Goal: Information Seeking & Learning: Learn about a topic

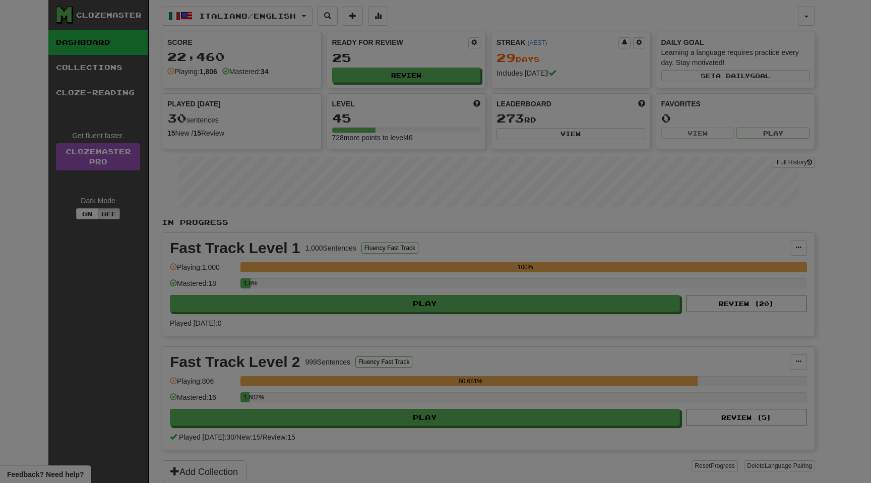
select select "**"
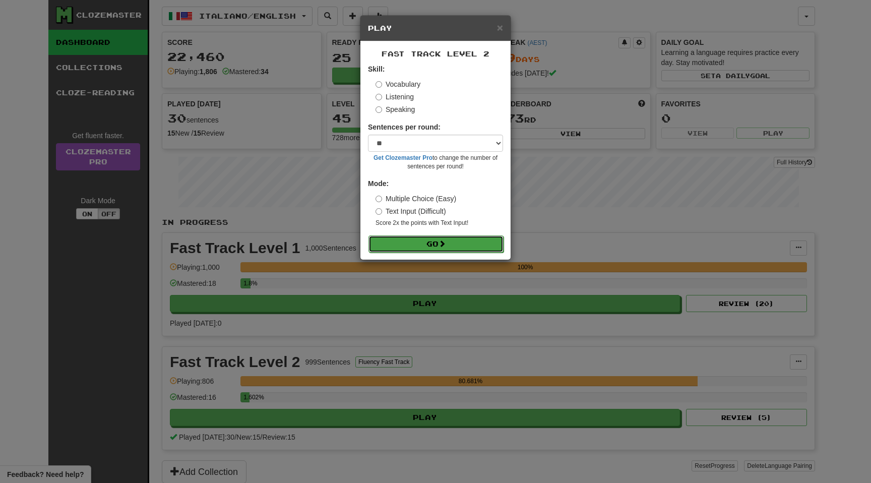
click at [455, 241] on button "Go" at bounding box center [435, 243] width 135 height 17
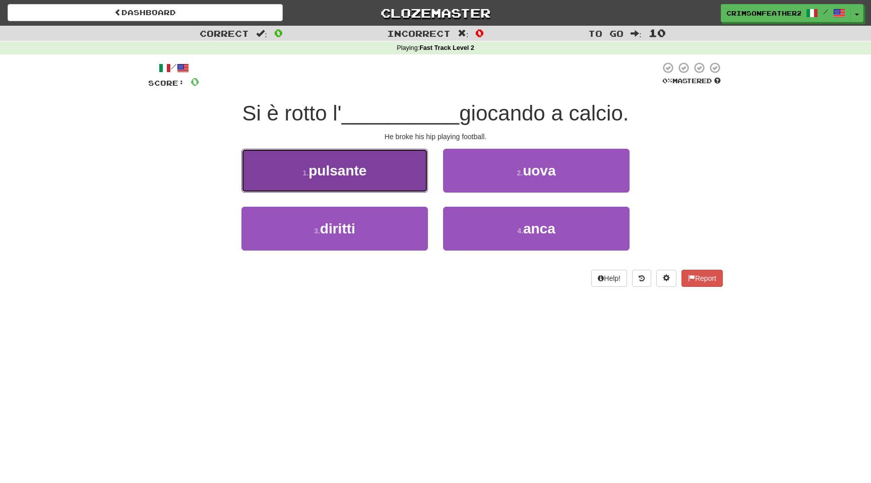
click at [401, 180] on button "1 . pulsante" at bounding box center [334, 171] width 187 height 44
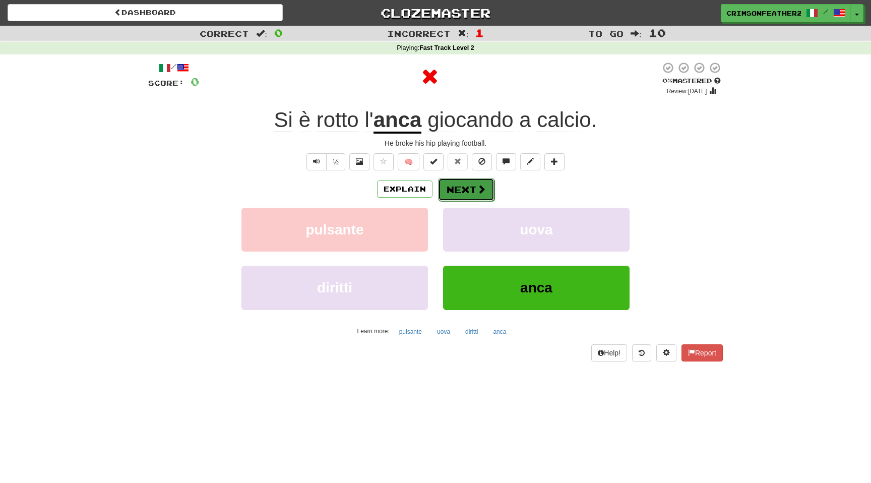
click at [463, 189] on button "Next" at bounding box center [466, 189] width 56 height 23
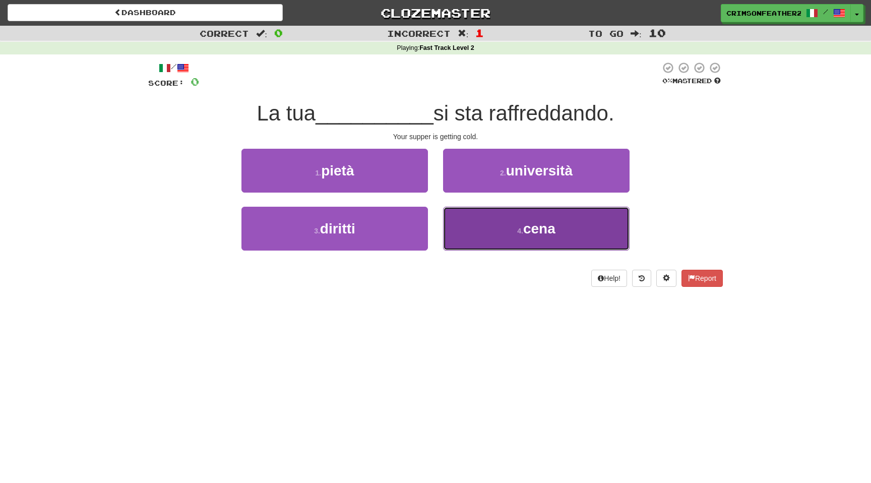
click at [482, 236] on button "4 . cena" at bounding box center [536, 229] width 187 height 44
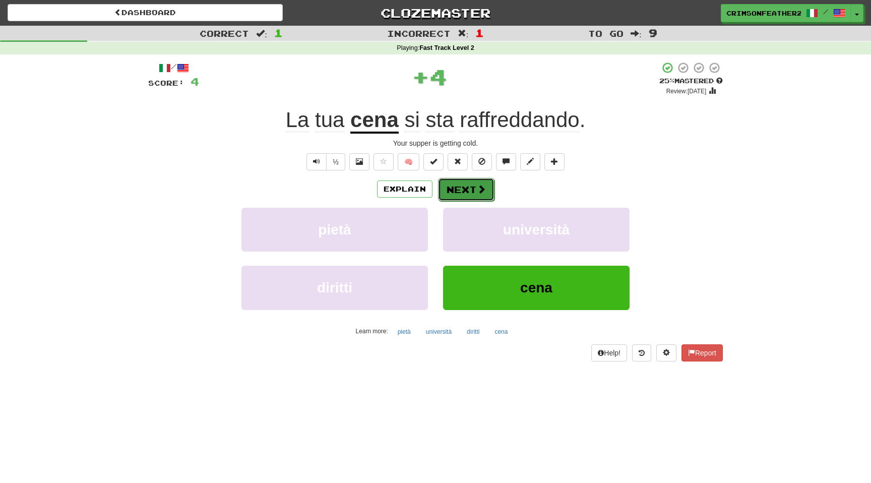
click at [468, 191] on button "Next" at bounding box center [466, 189] width 56 height 23
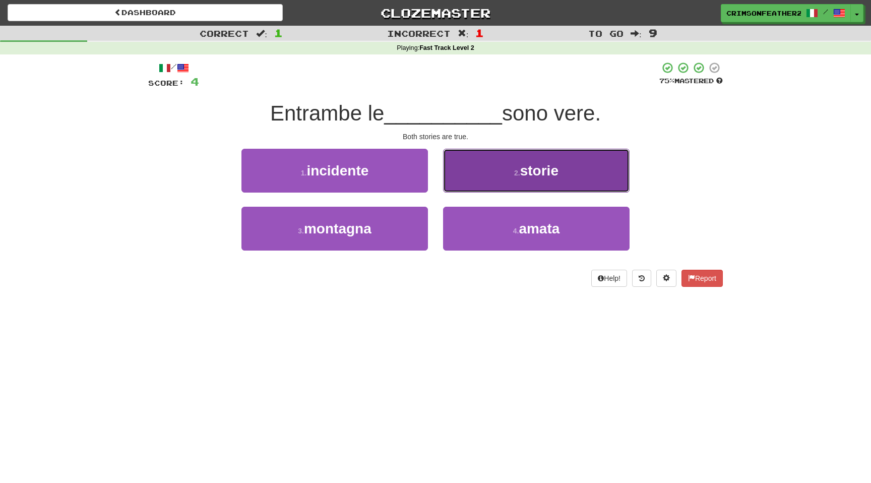
click at [486, 178] on button "2 . storie" at bounding box center [536, 171] width 187 height 44
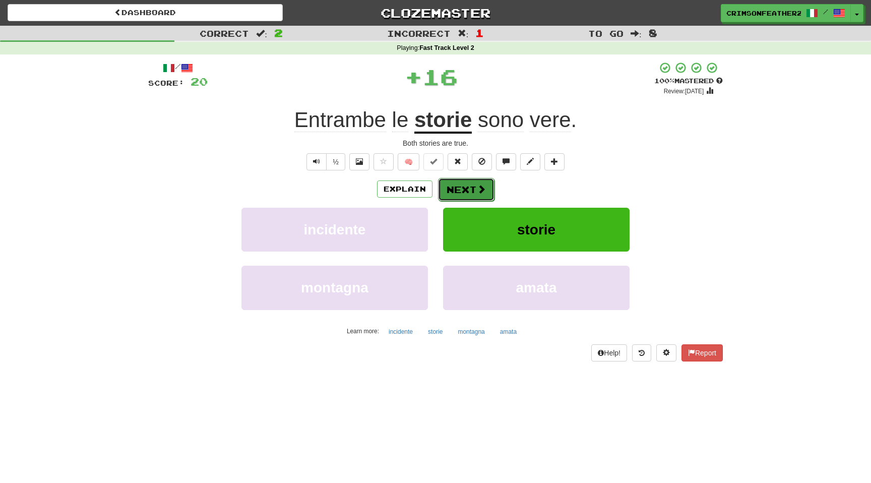
click at [472, 193] on button "Next" at bounding box center [466, 189] width 56 height 23
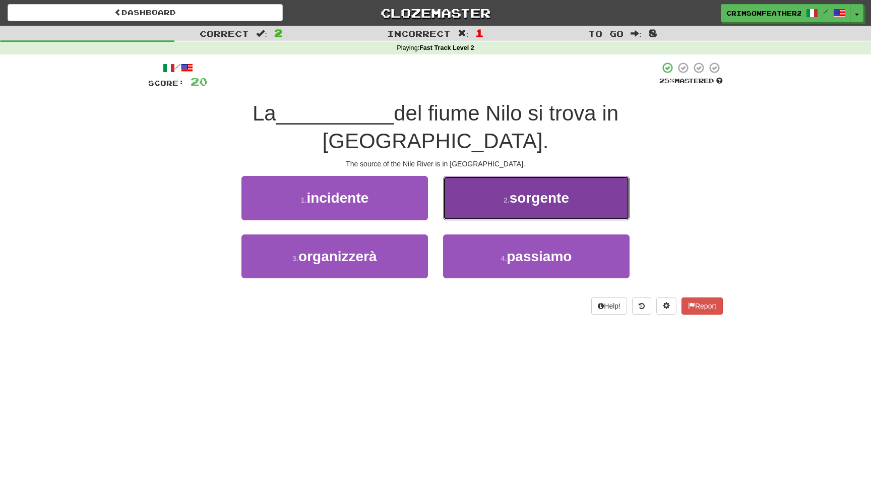
click at [486, 179] on button "2 . sorgente" at bounding box center [536, 198] width 187 height 44
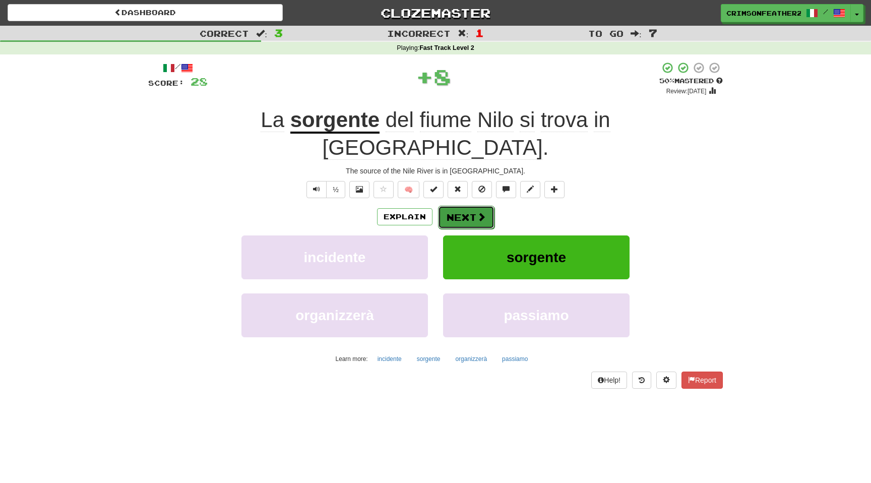
click at [477, 212] on span at bounding box center [481, 216] width 9 height 9
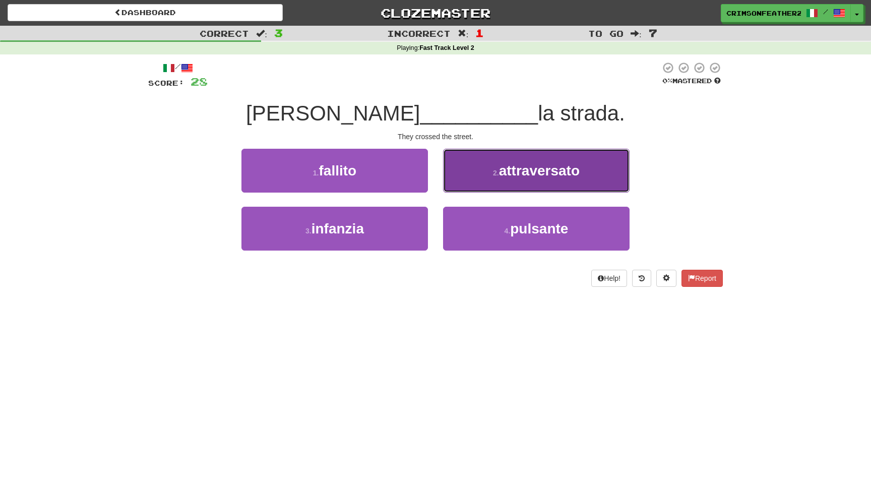
click at [476, 186] on button "2 . attraversato" at bounding box center [536, 171] width 187 height 44
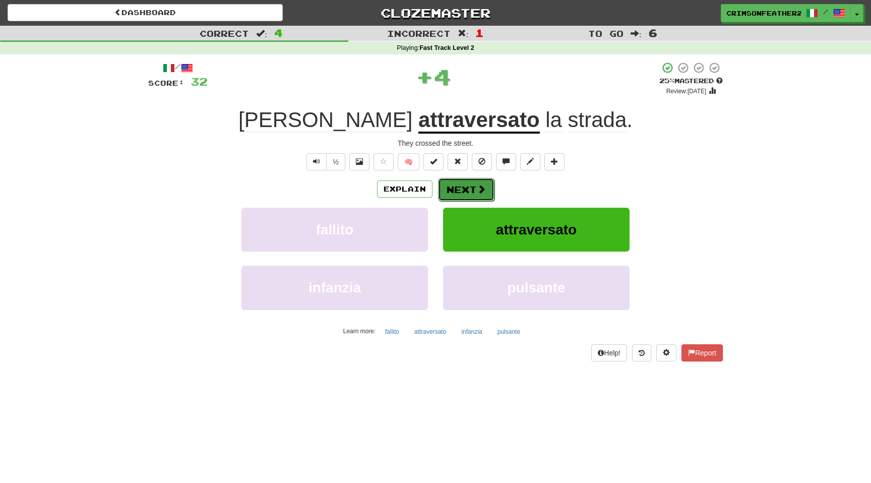
click at [469, 188] on button "Next" at bounding box center [466, 189] width 56 height 23
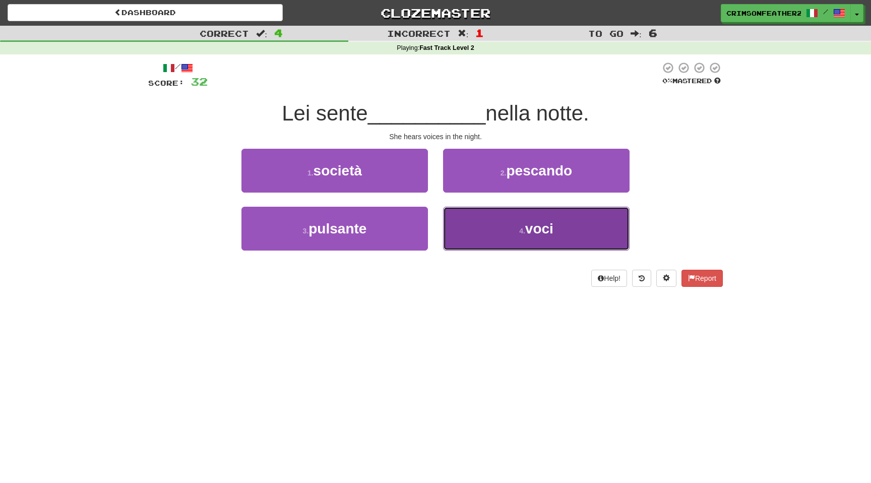
click at [460, 223] on button "4 . voci" at bounding box center [536, 229] width 187 height 44
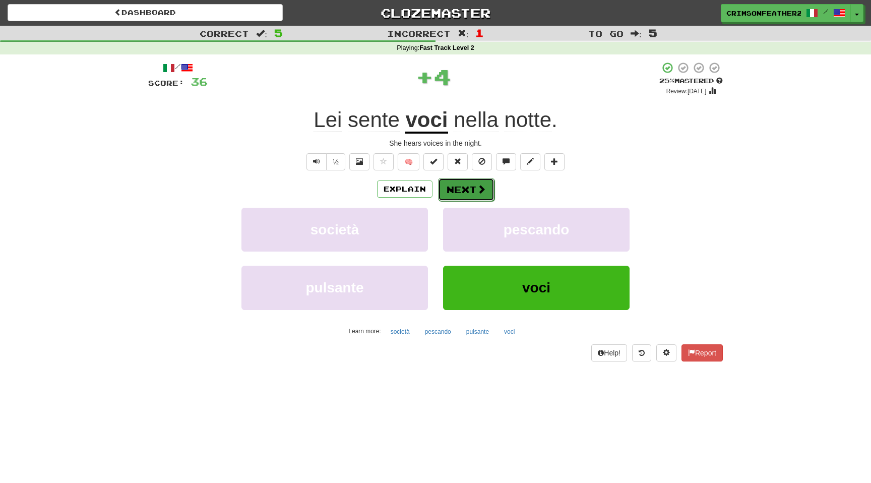
click at [470, 191] on button "Next" at bounding box center [466, 189] width 56 height 23
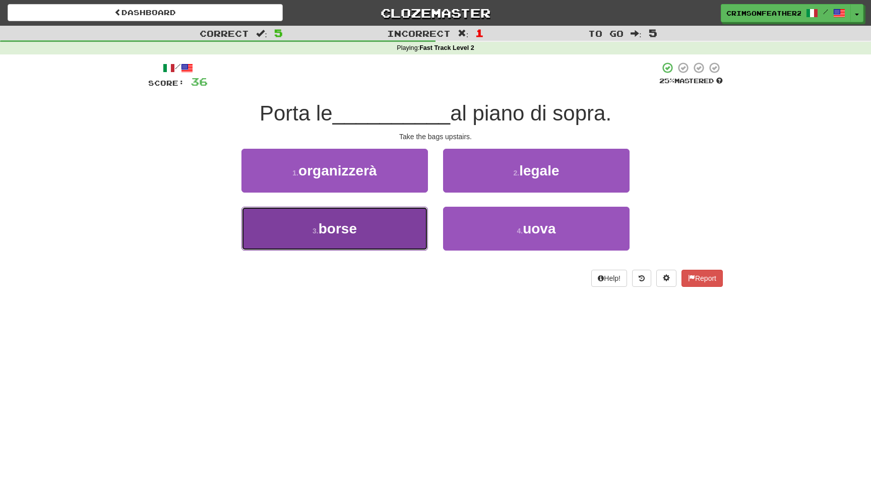
click at [418, 213] on button "3 . [GEOGRAPHIC_DATA]" at bounding box center [334, 229] width 187 height 44
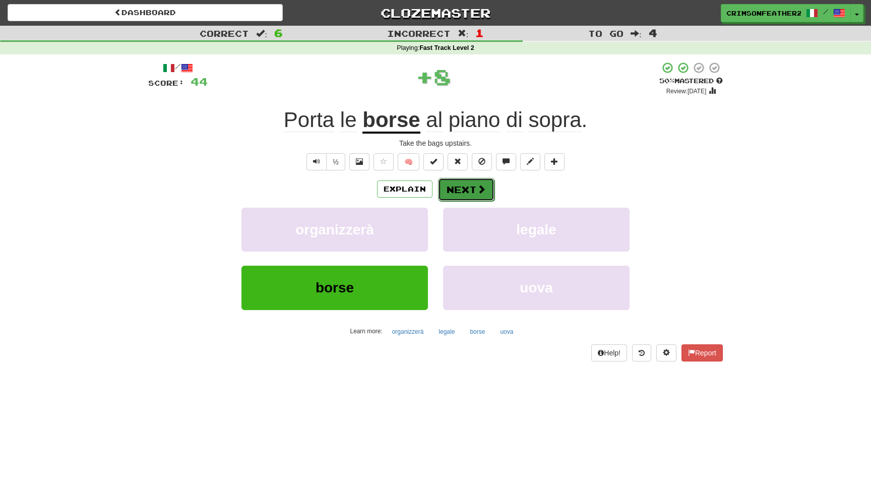
click at [446, 193] on button "Next" at bounding box center [466, 189] width 56 height 23
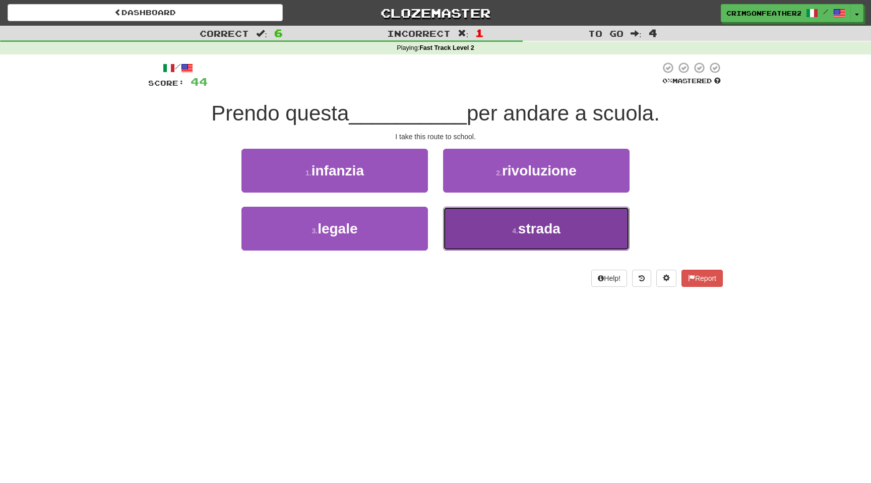
click at [446, 220] on button "4 . strada" at bounding box center [536, 229] width 187 height 44
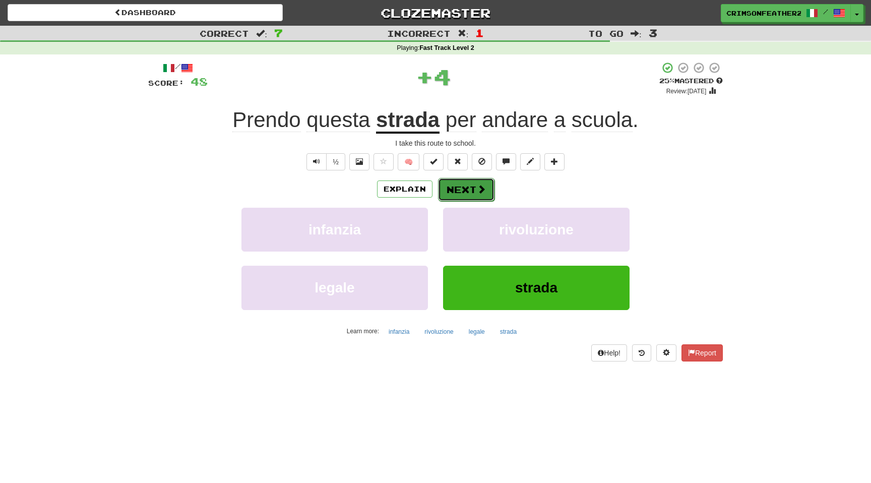
click at [449, 190] on button "Next" at bounding box center [466, 189] width 56 height 23
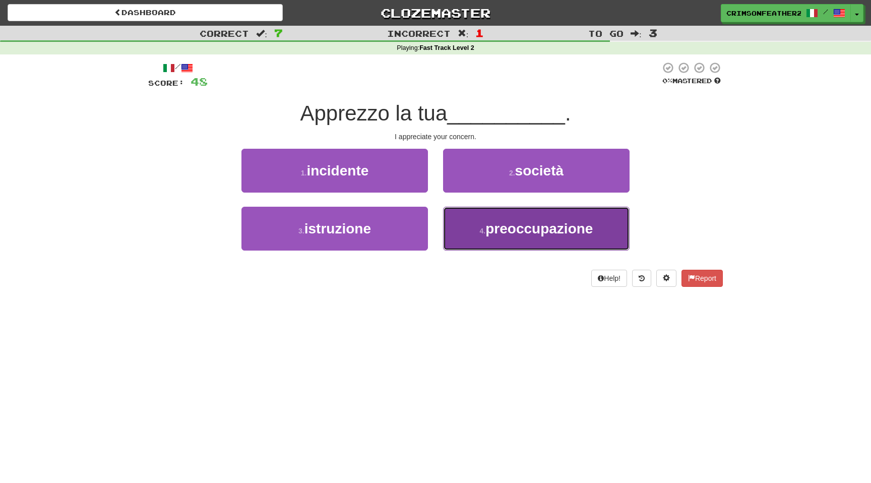
click at [449, 220] on button "4 . preoccupazione" at bounding box center [536, 229] width 187 height 44
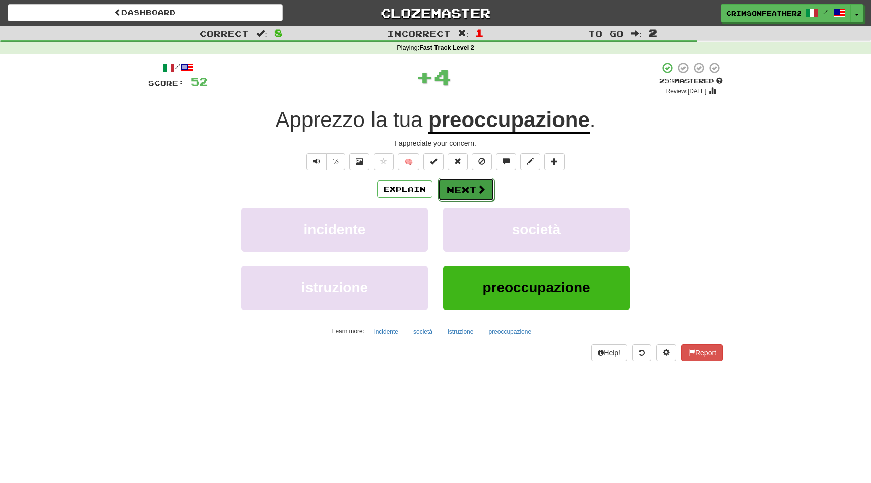
click at [454, 194] on button "Next" at bounding box center [466, 189] width 56 height 23
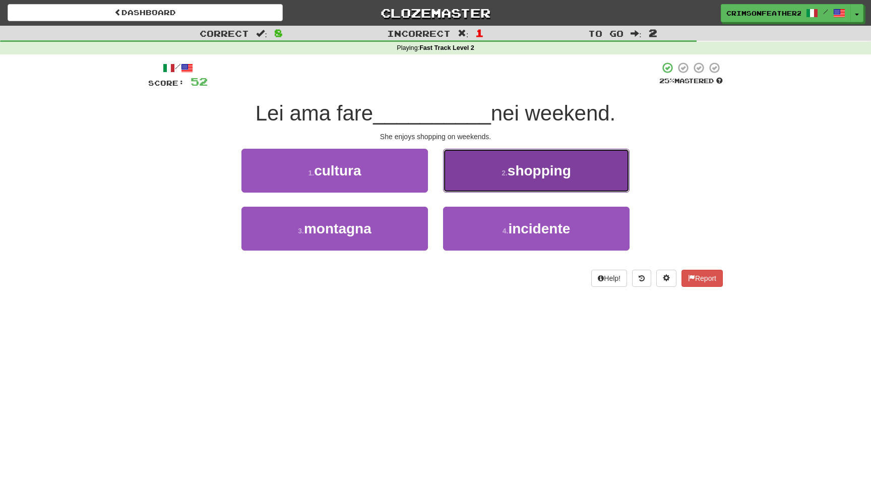
click at [478, 182] on button "2 . shopping" at bounding box center [536, 171] width 187 height 44
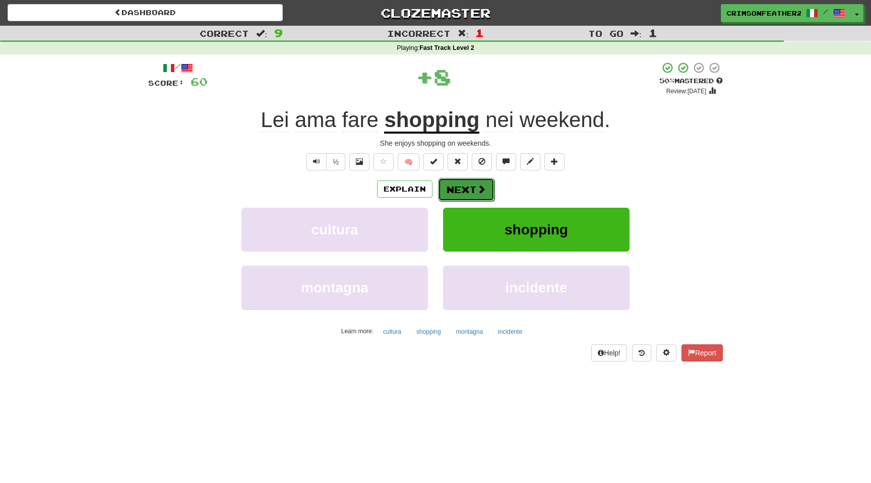
click at [468, 187] on button "Next" at bounding box center [466, 189] width 56 height 23
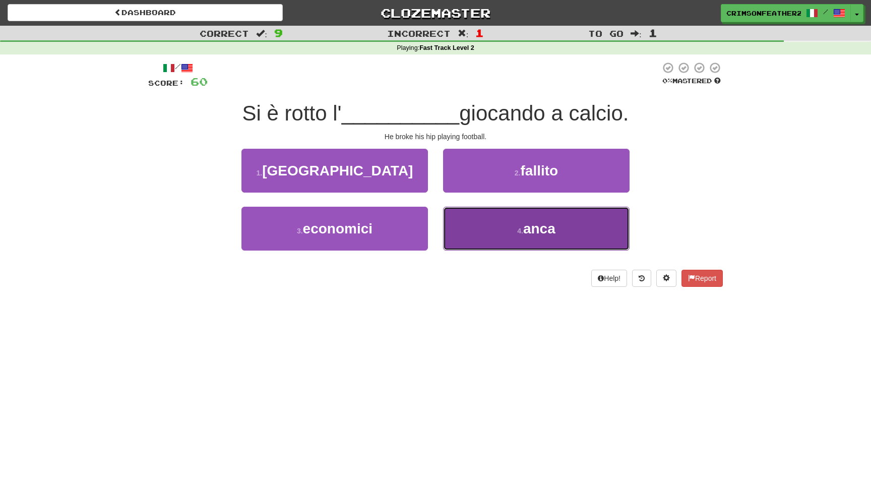
click at [470, 234] on button "4 . anca" at bounding box center [536, 229] width 187 height 44
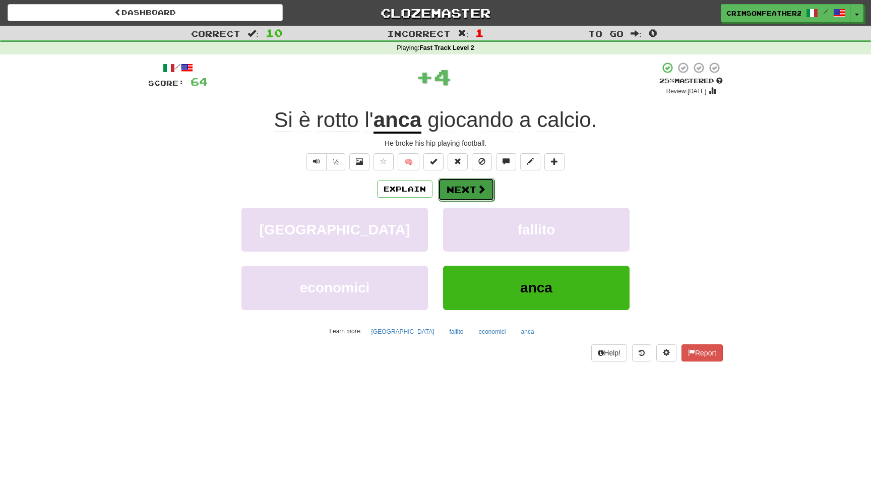
click at [469, 183] on button "Next" at bounding box center [466, 189] width 56 height 23
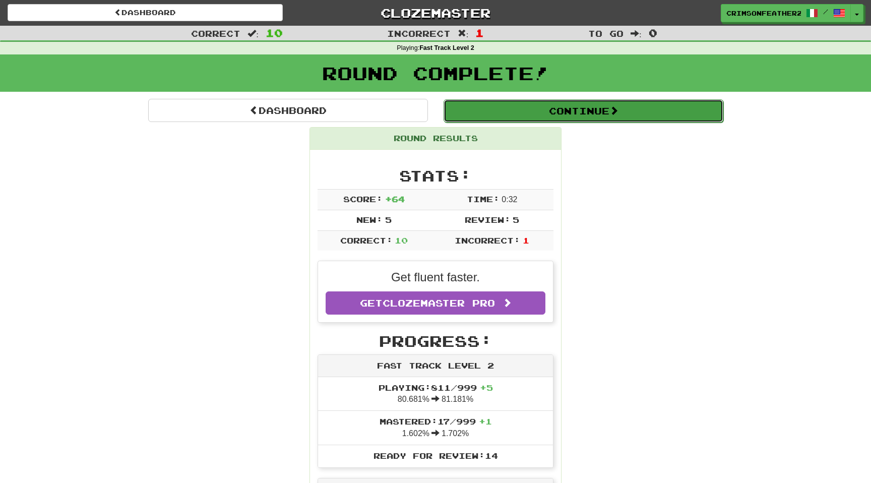
click at [515, 112] on button "Continue" at bounding box center [584, 110] width 280 height 23
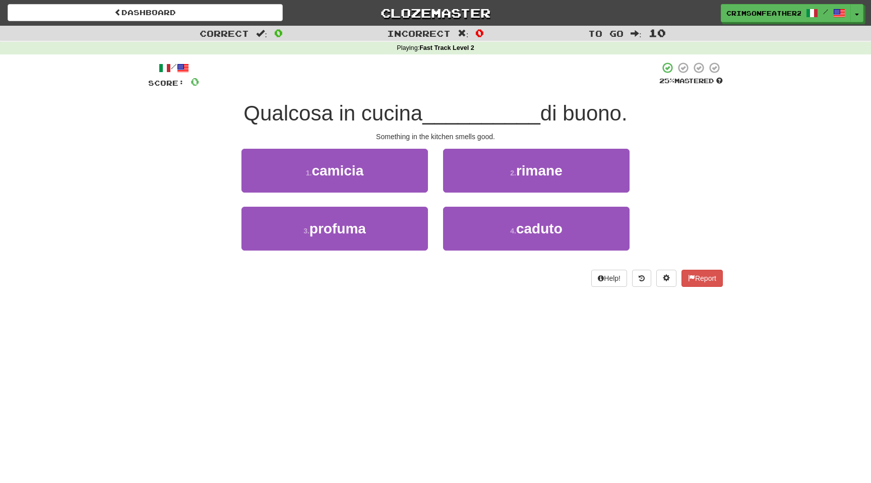
click at [515, 112] on span "__________" at bounding box center [481, 113] width 118 height 24
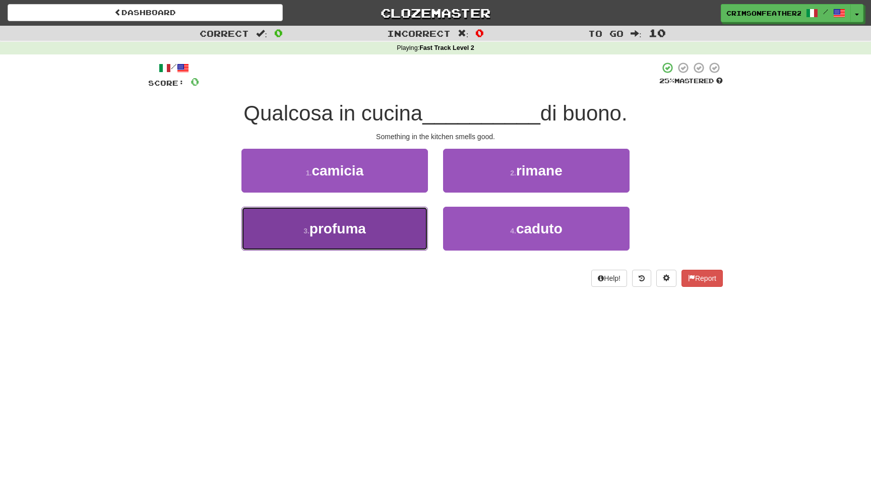
click at [384, 234] on button "3 . profuma" at bounding box center [334, 229] width 187 height 44
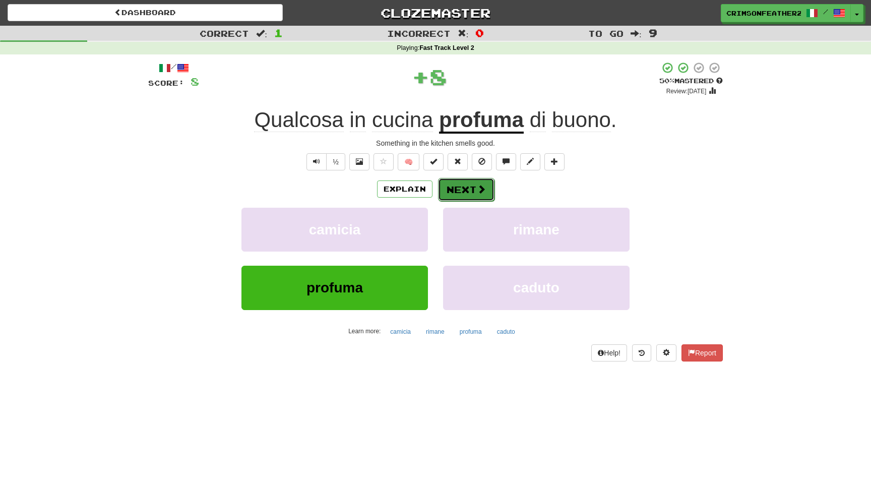
click at [448, 189] on button "Next" at bounding box center [466, 189] width 56 height 23
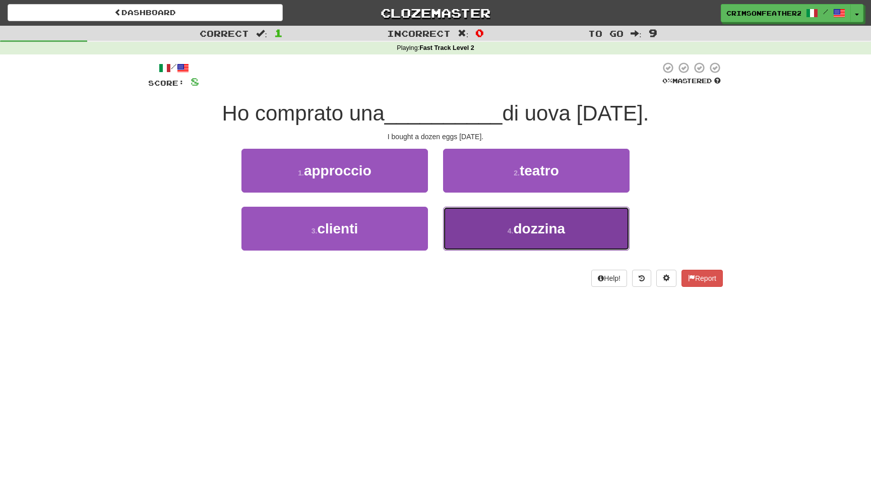
click at [456, 225] on button "4 . [GEOGRAPHIC_DATA]" at bounding box center [536, 229] width 187 height 44
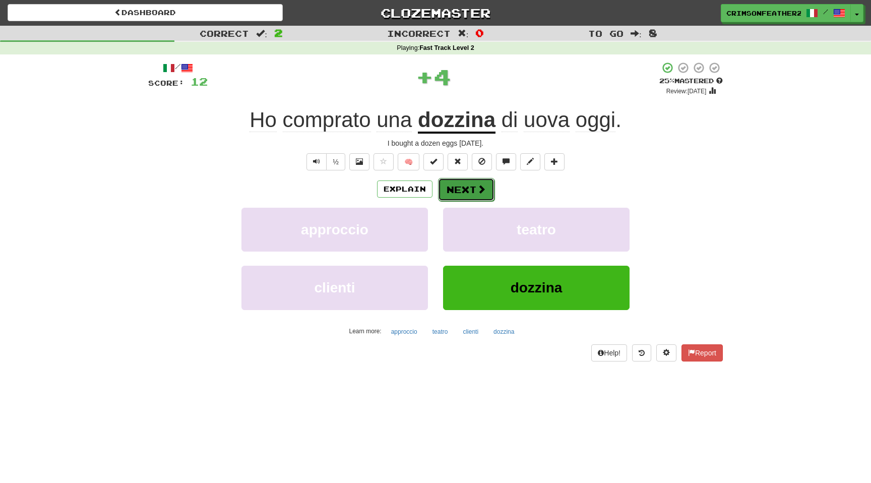
click at [464, 191] on button "Next" at bounding box center [466, 189] width 56 height 23
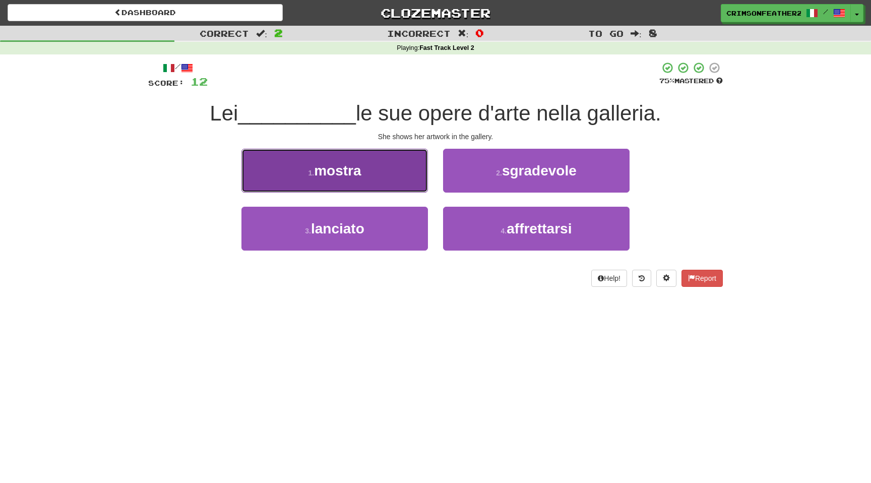
click at [398, 182] on button "1 . mostra" at bounding box center [334, 171] width 187 height 44
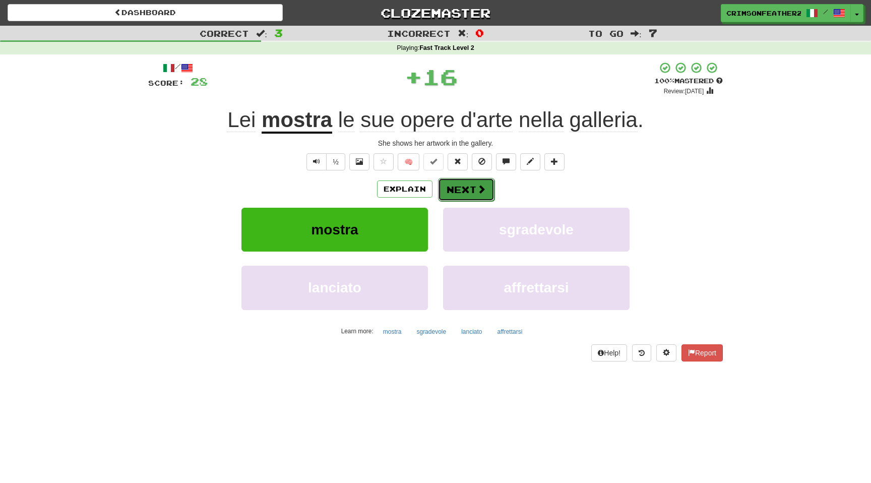
click at [462, 191] on button "Next" at bounding box center [466, 189] width 56 height 23
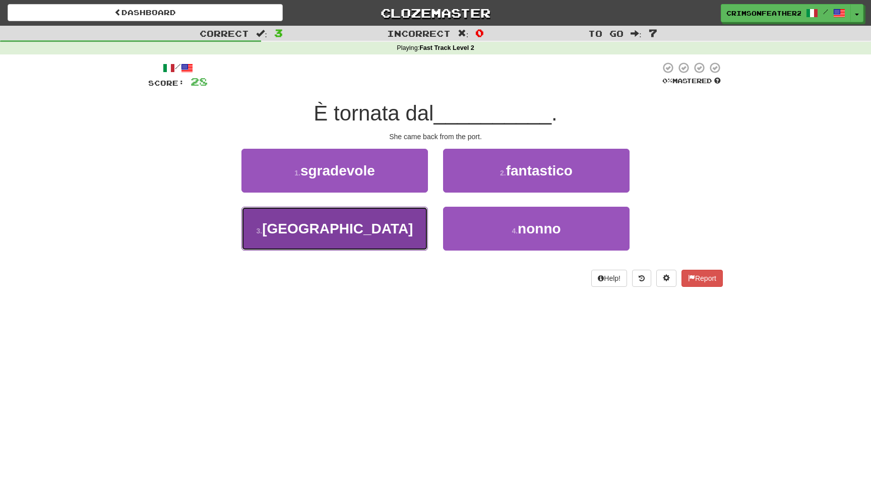
click at [395, 224] on button "3 . [GEOGRAPHIC_DATA]" at bounding box center [334, 229] width 187 height 44
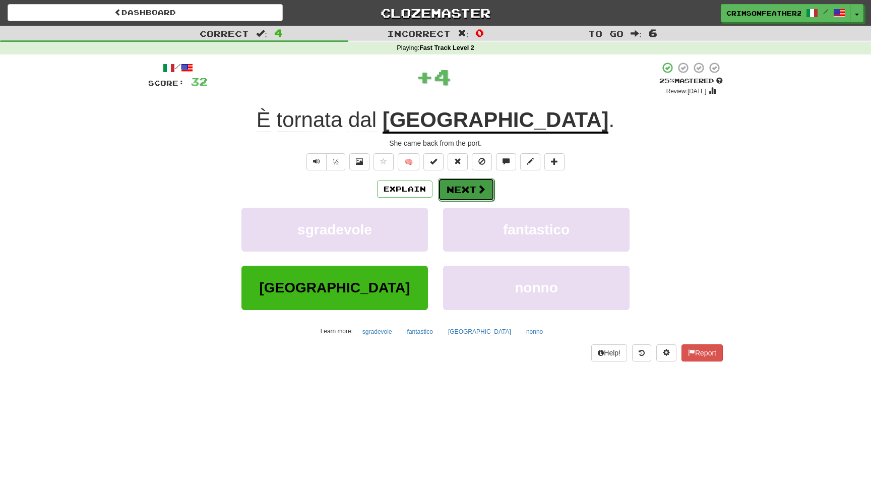
click at [467, 181] on button "Next" at bounding box center [466, 189] width 56 height 23
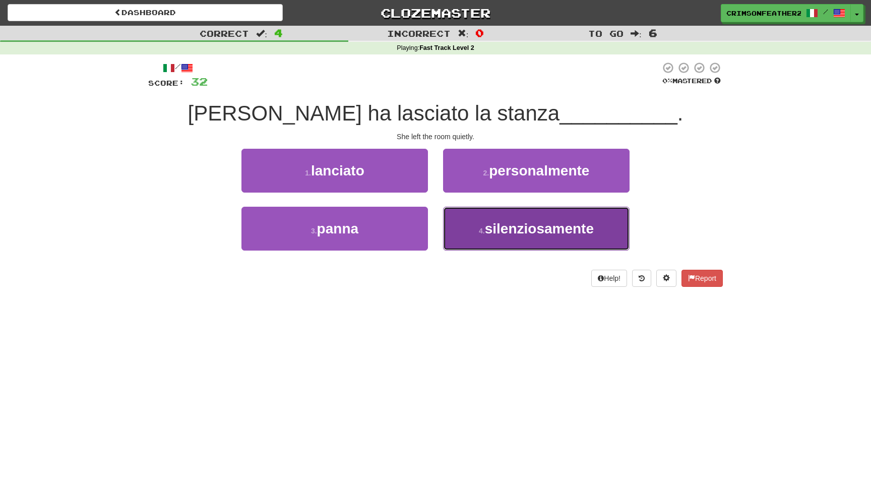
click at [477, 221] on button "4 . silenziosamente" at bounding box center [536, 229] width 187 height 44
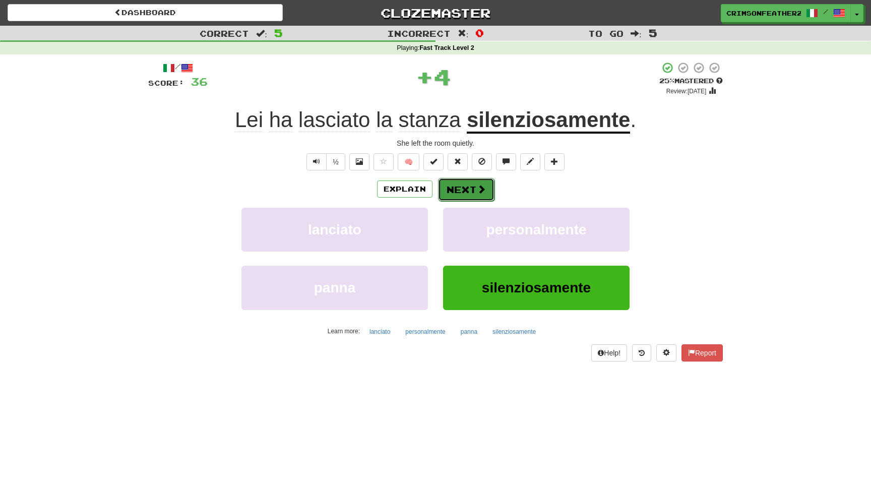
click at [477, 193] on span at bounding box center [481, 188] width 9 height 9
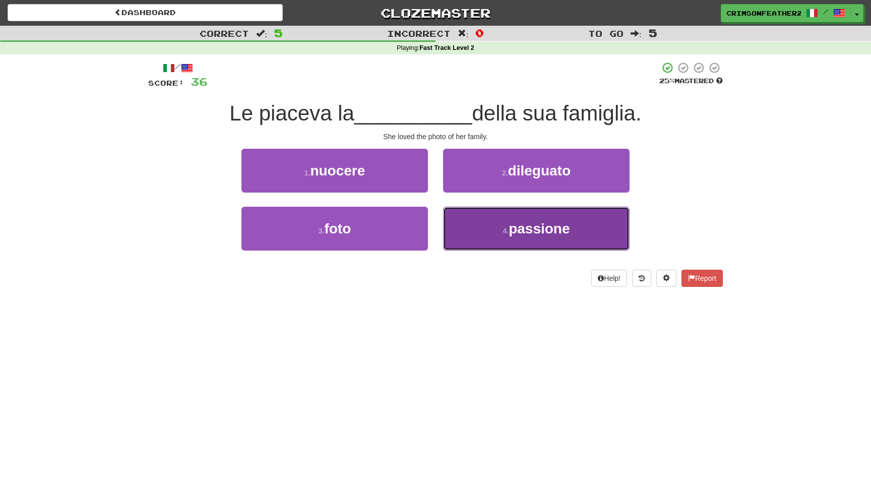
click at [475, 228] on button "4 . passione" at bounding box center [536, 229] width 187 height 44
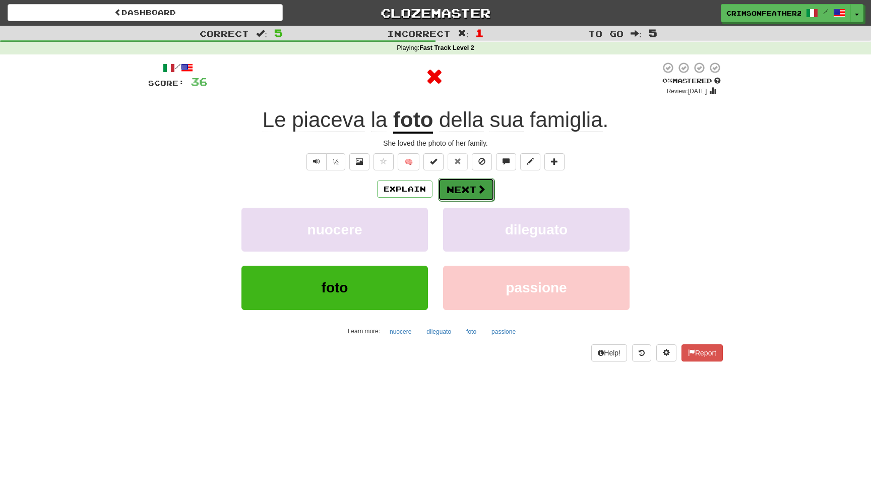
click at [460, 187] on button "Next" at bounding box center [466, 189] width 56 height 23
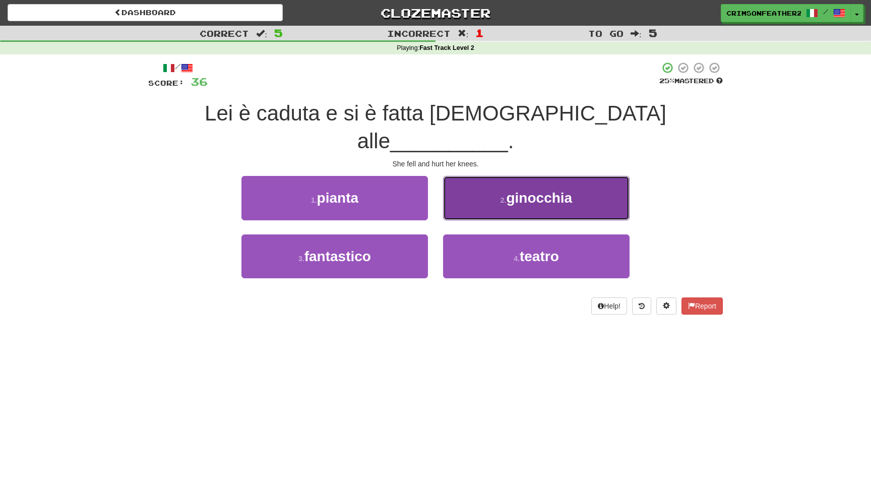
click at [474, 183] on button "2 . ginocchia" at bounding box center [536, 198] width 187 height 44
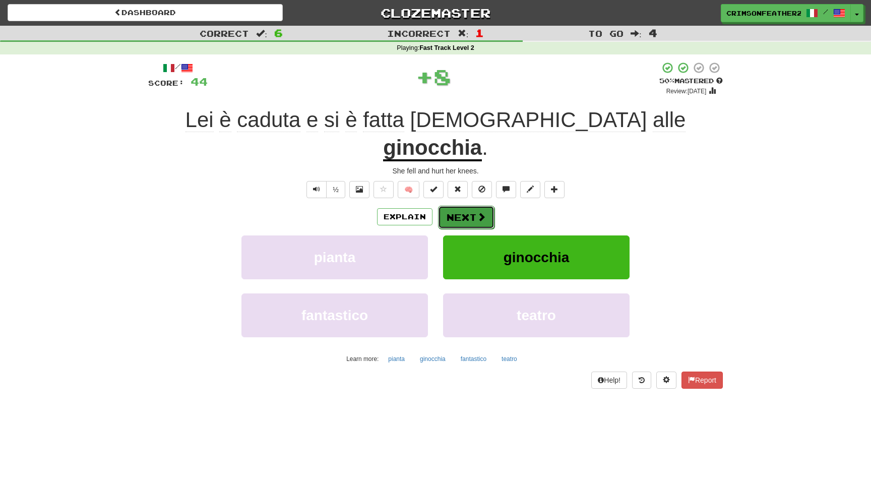
click at [469, 206] on button "Next" at bounding box center [466, 217] width 56 height 23
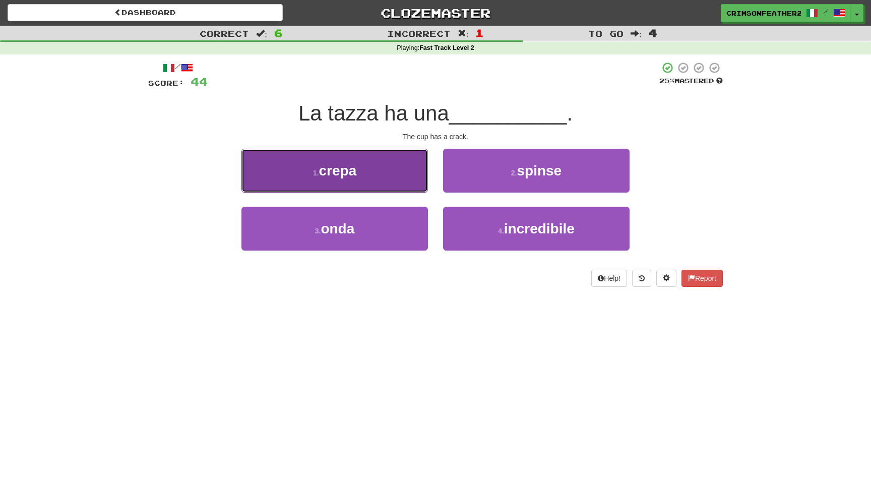
click at [411, 188] on button "1 . crepa" at bounding box center [334, 171] width 187 height 44
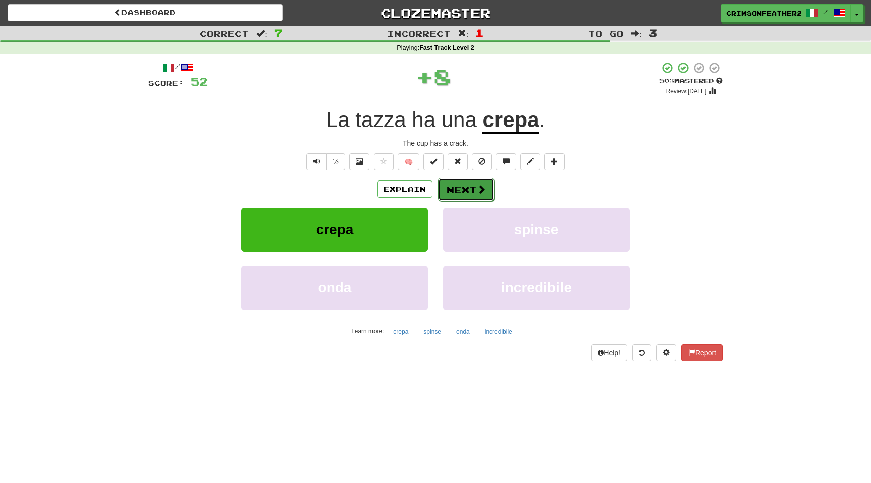
click at [453, 191] on button "Next" at bounding box center [466, 189] width 56 height 23
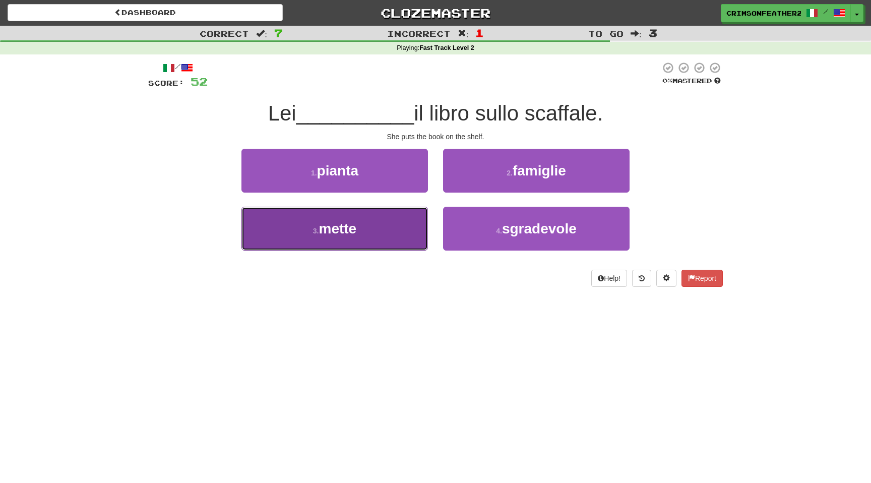
click at [406, 223] on button "3 . mette" at bounding box center [334, 229] width 187 height 44
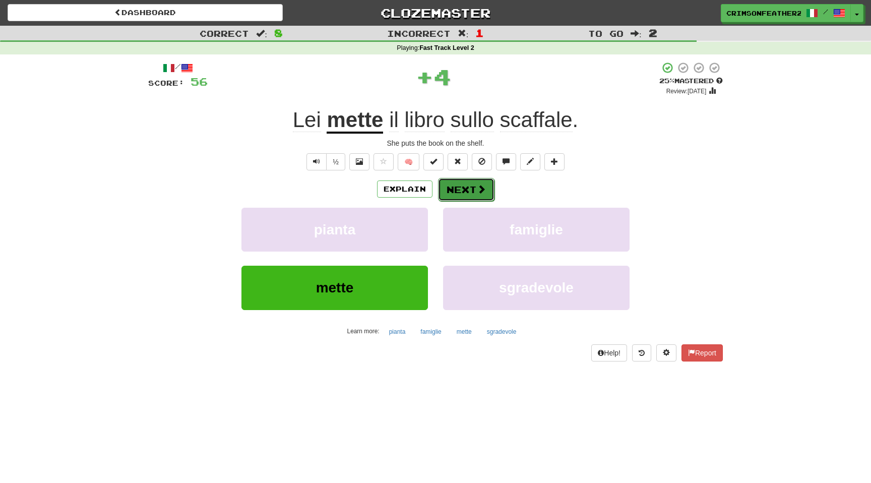
click at [449, 186] on button "Next" at bounding box center [466, 189] width 56 height 23
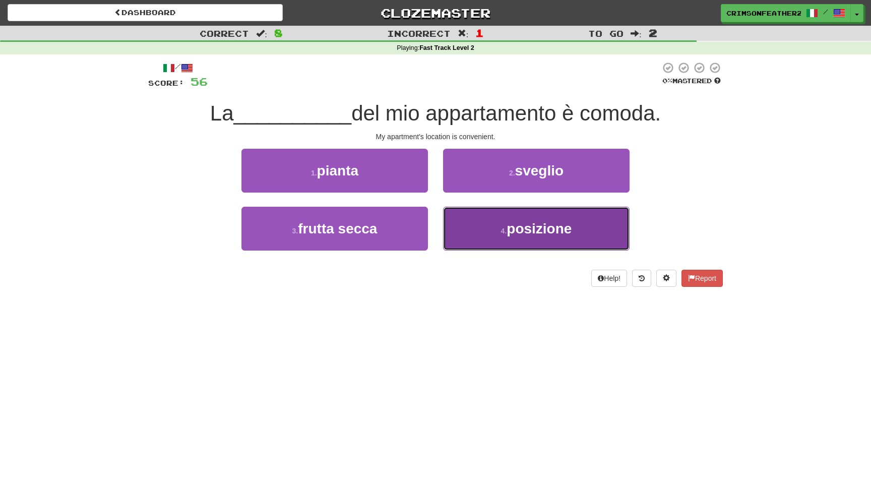
click at [457, 237] on button "4 . posizione" at bounding box center [536, 229] width 187 height 44
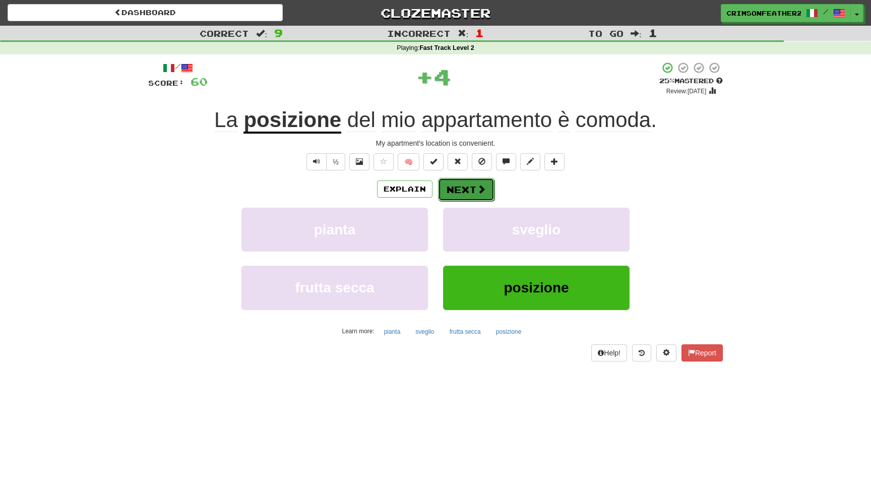
click at [460, 200] on button "Next" at bounding box center [466, 189] width 56 height 23
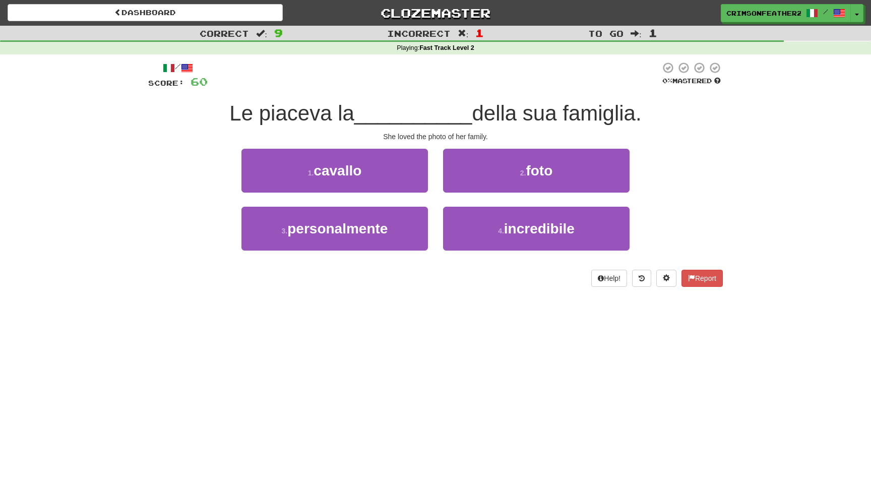
click at [440, 201] on div "2 . foto" at bounding box center [537, 178] width 202 height 58
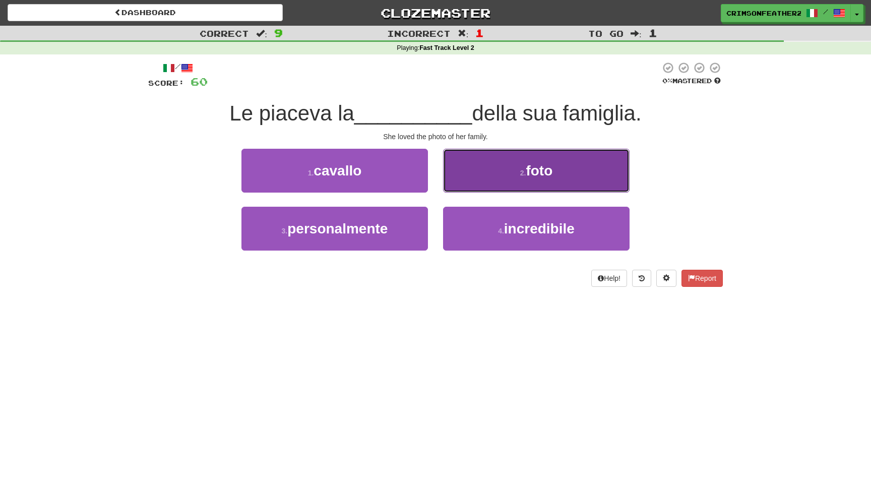
click at [489, 179] on button "2 . foto" at bounding box center [536, 171] width 187 height 44
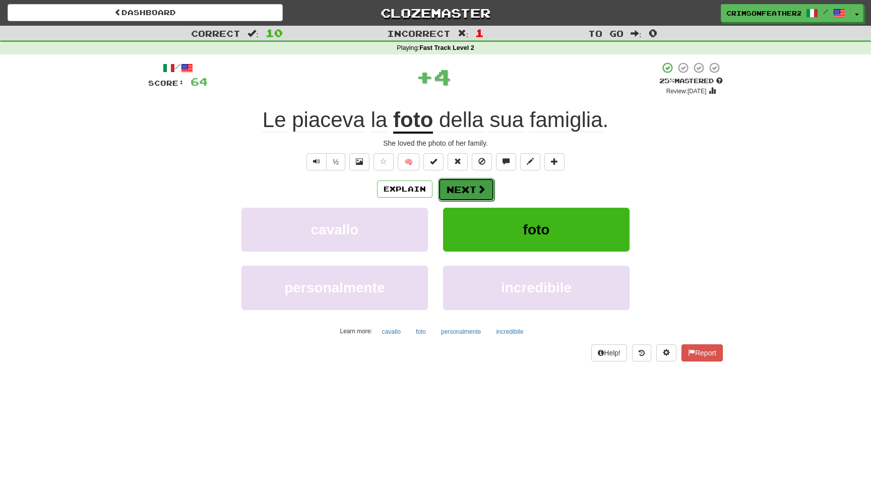
click at [469, 183] on button "Next" at bounding box center [466, 189] width 56 height 23
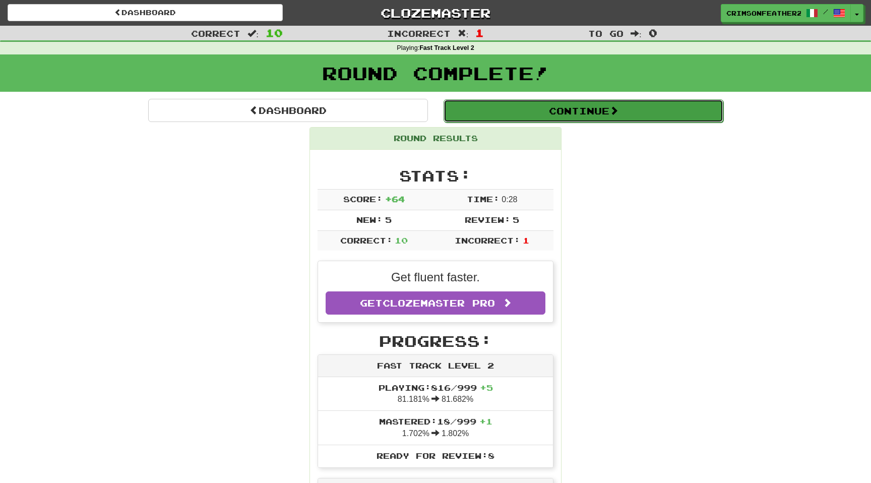
click at [506, 110] on button "Continue" at bounding box center [584, 110] width 280 height 23
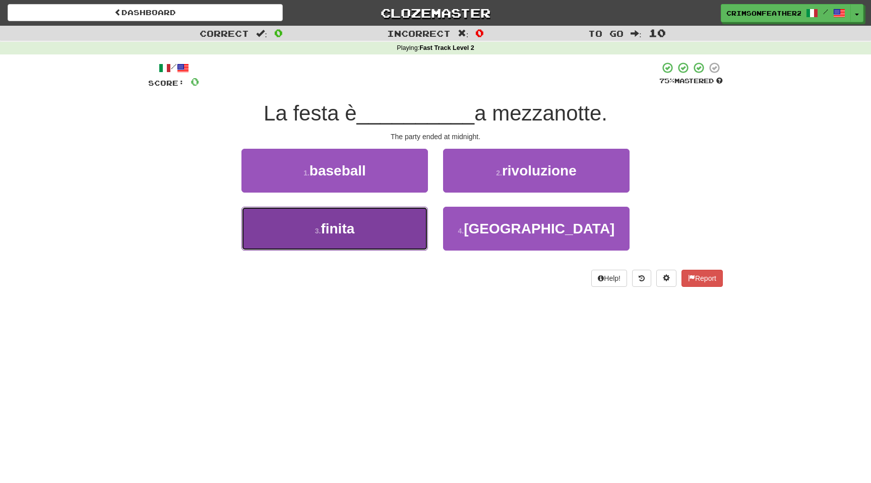
click at [404, 223] on button "3 . finita" at bounding box center [334, 229] width 187 height 44
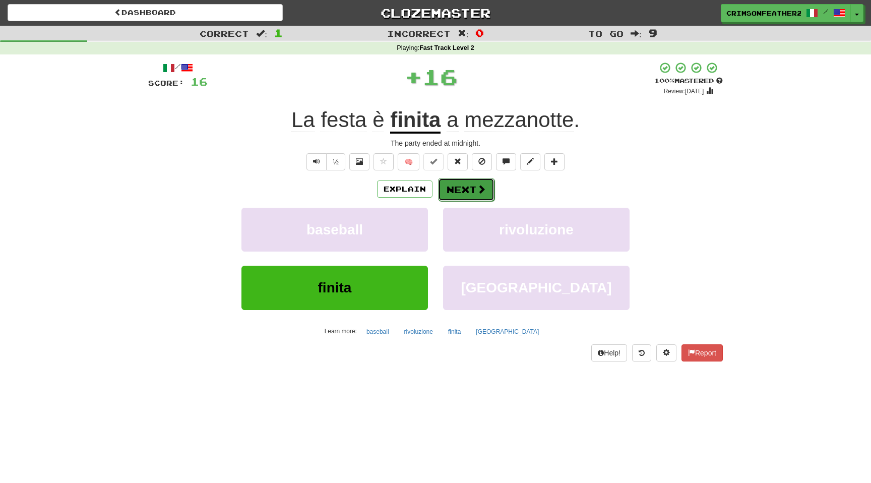
click at [464, 189] on button "Next" at bounding box center [466, 189] width 56 height 23
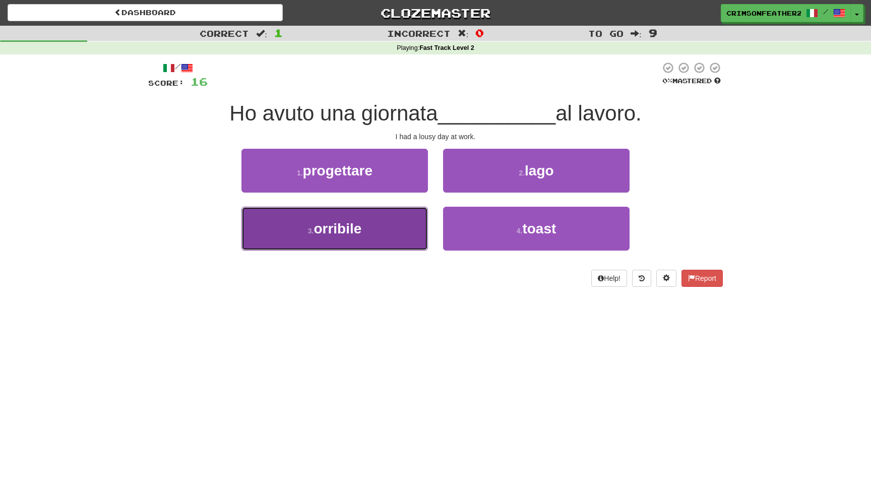
click at [404, 230] on button "3 . orribile" at bounding box center [334, 229] width 187 height 44
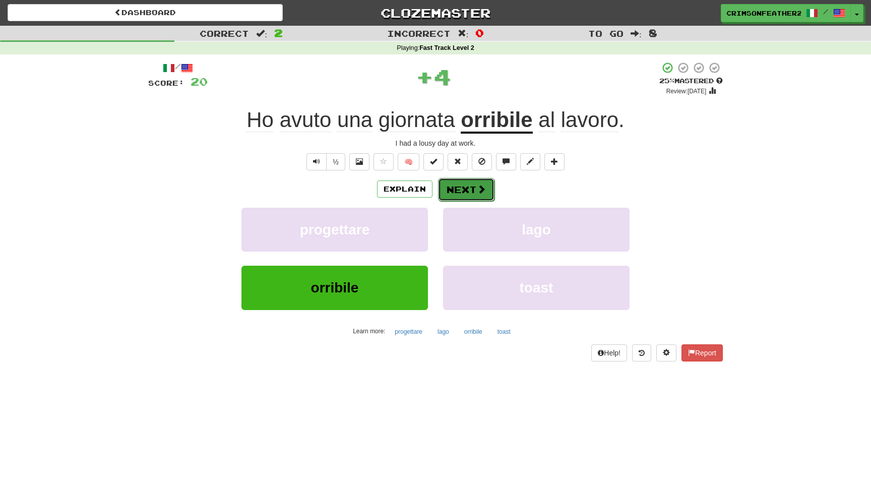
click at [457, 194] on button "Next" at bounding box center [466, 189] width 56 height 23
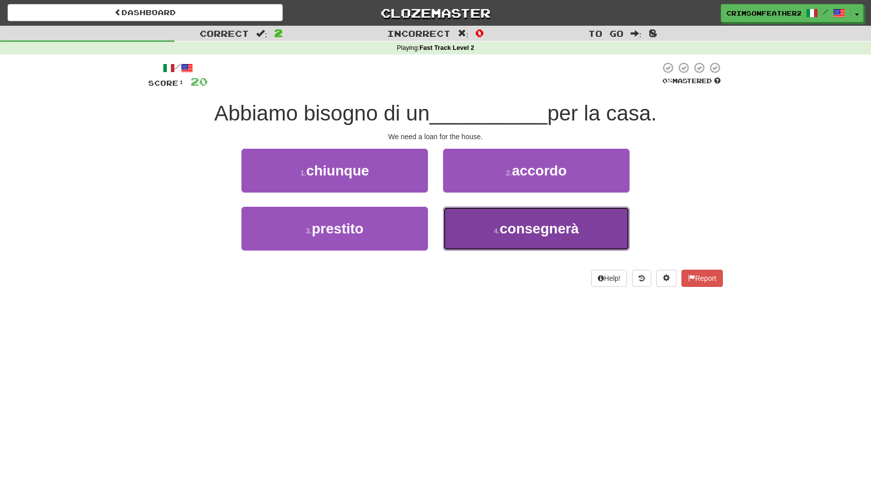
click at [456, 218] on button "4 . consegnerà" at bounding box center [536, 229] width 187 height 44
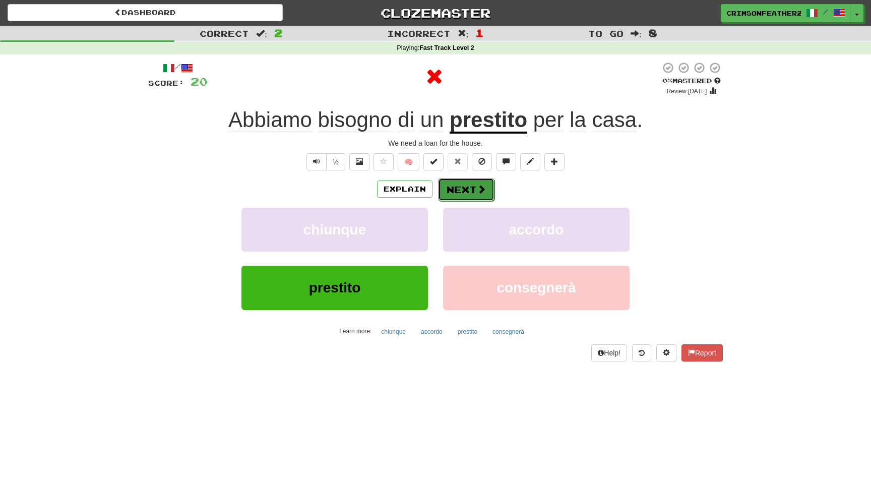
click at [459, 191] on button "Next" at bounding box center [466, 189] width 56 height 23
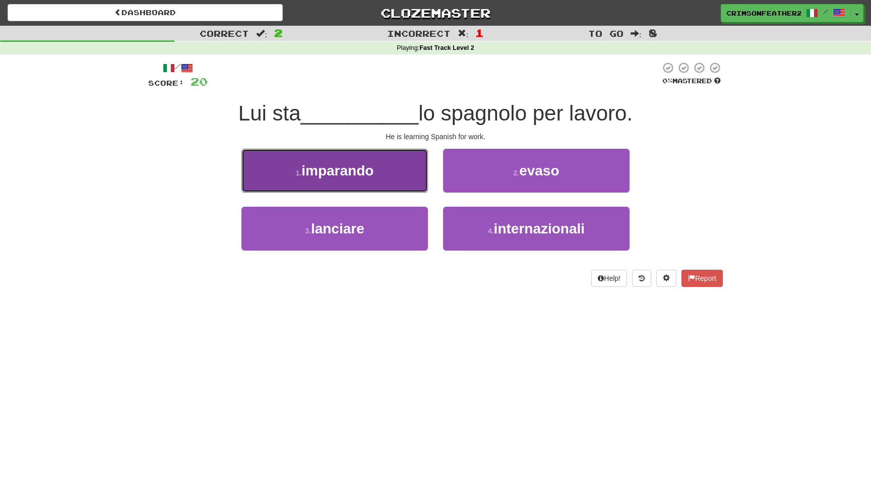
click at [403, 187] on button "1 . imparando" at bounding box center [334, 171] width 187 height 44
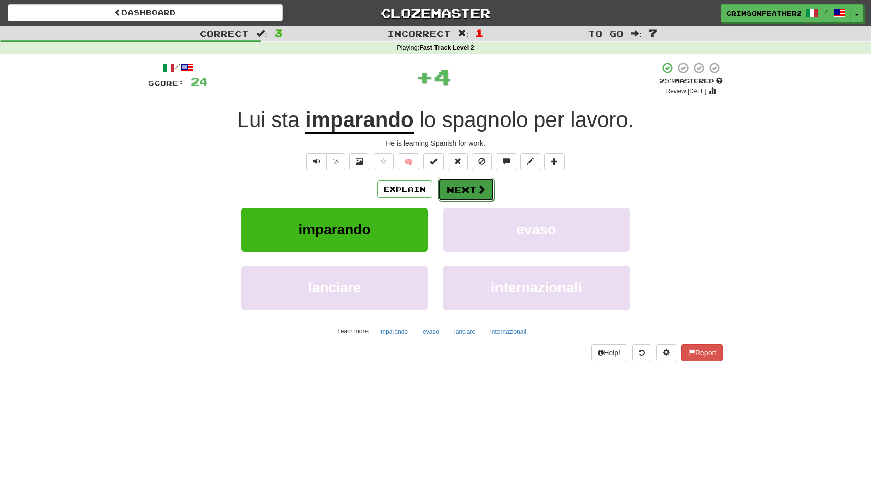
click at [444, 191] on button "Next" at bounding box center [466, 189] width 56 height 23
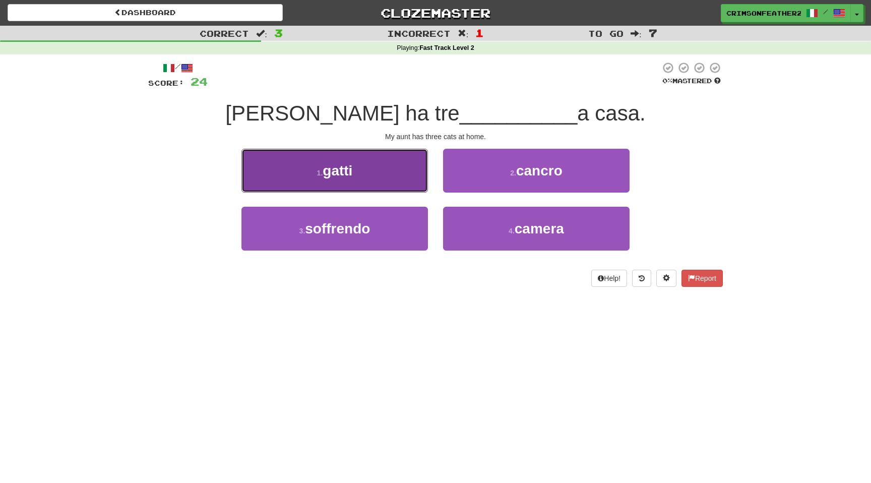
click at [403, 183] on button "1 . gatti" at bounding box center [334, 171] width 187 height 44
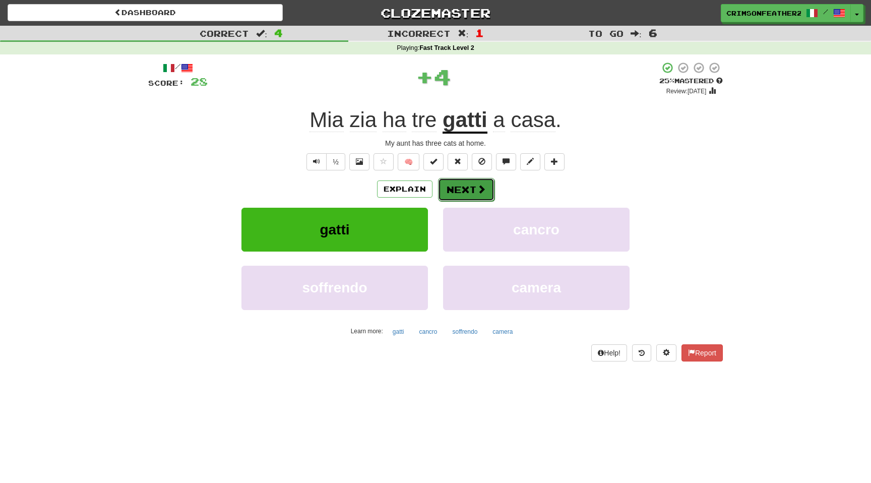
click at [439, 184] on button "Next" at bounding box center [466, 189] width 56 height 23
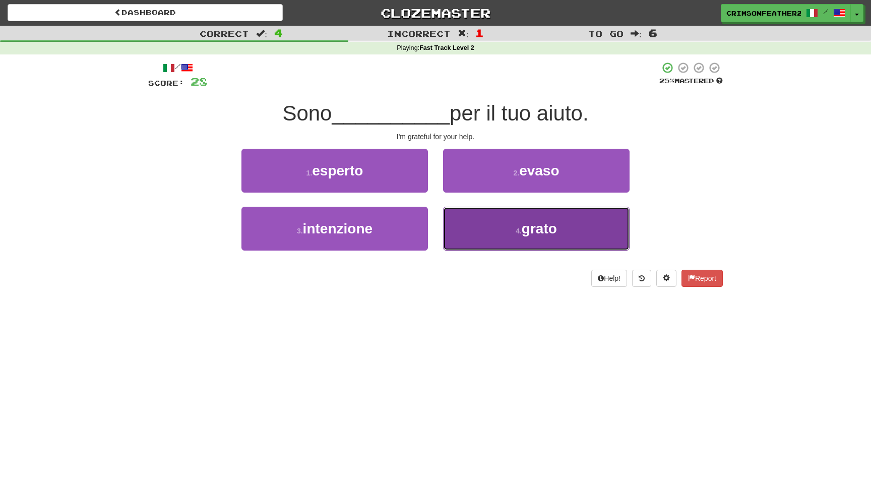
click at [482, 222] on button "4 . grato" at bounding box center [536, 229] width 187 height 44
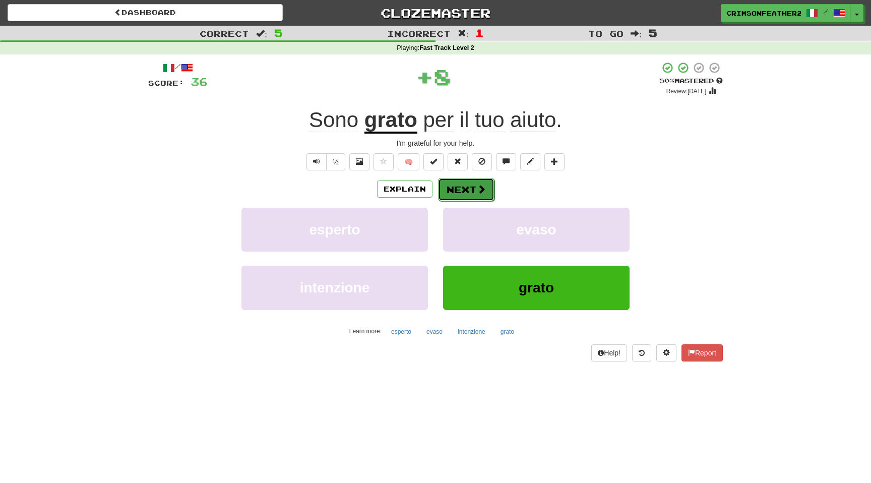
click at [478, 186] on span at bounding box center [481, 188] width 9 height 9
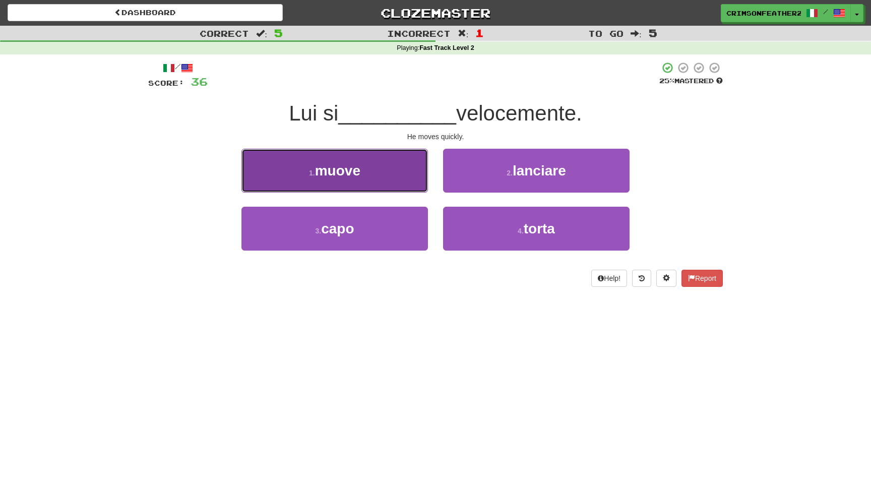
click at [425, 184] on button "1 . muove" at bounding box center [334, 171] width 187 height 44
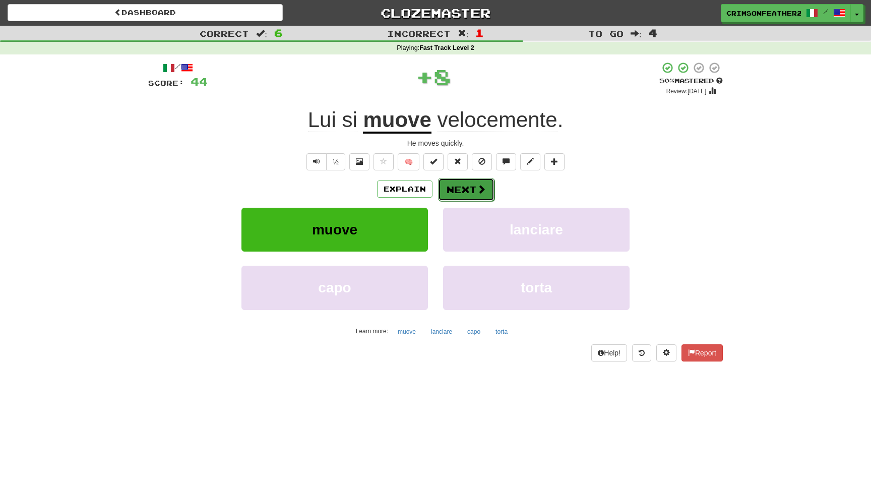
click at [456, 188] on button "Next" at bounding box center [466, 189] width 56 height 23
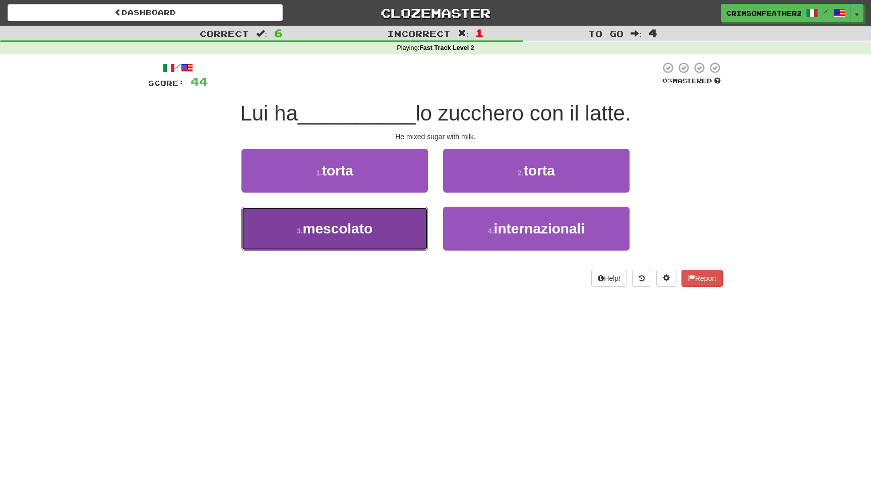
click at [411, 237] on button "3 . mescolato" at bounding box center [334, 229] width 187 height 44
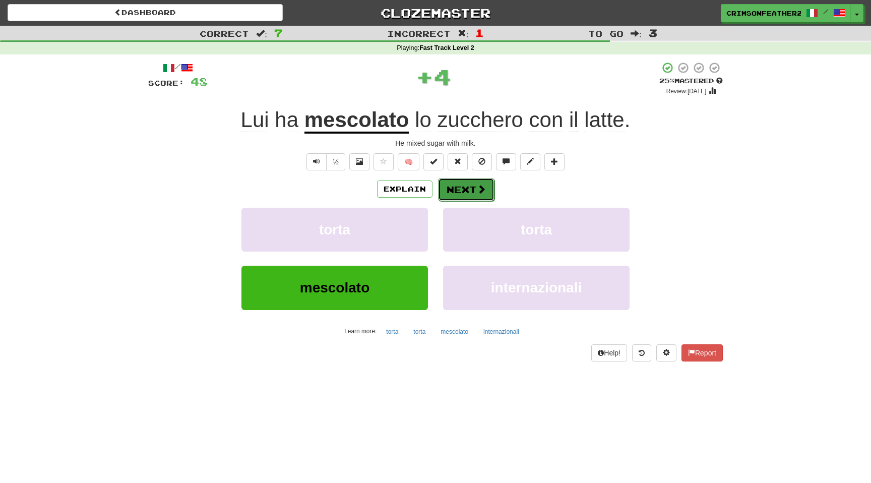
click at [453, 193] on button "Next" at bounding box center [466, 189] width 56 height 23
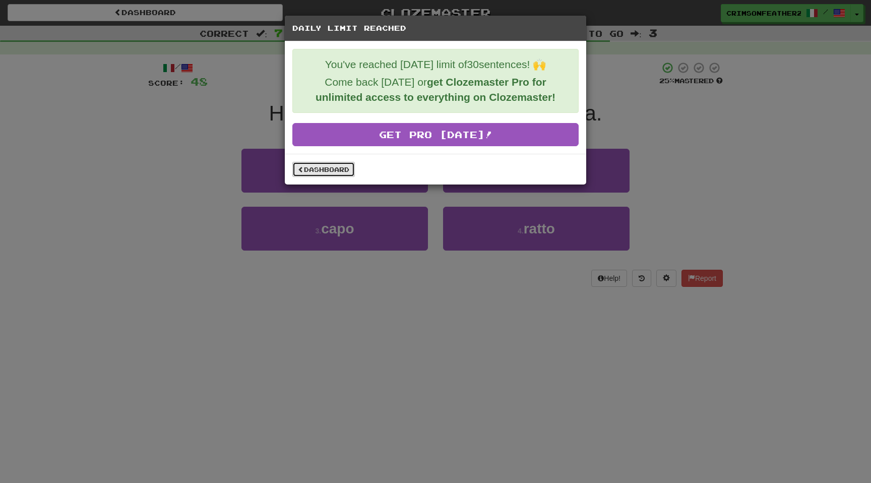
click at [329, 167] on link "Dashboard" at bounding box center [323, 169] width 63 height 15
